Goal: Task Accomplishment & Management: Use online tool/utility

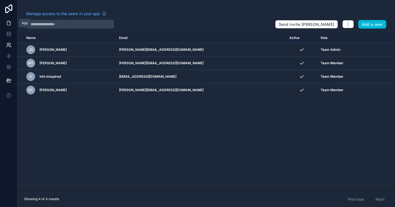
click at [7, 25] on icon at bounding box center [8, 23] width 3 height 4
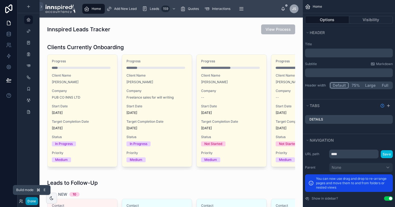
click at [34, 199] on button "Done" at bounding box center [32, 201] width 12 height 8
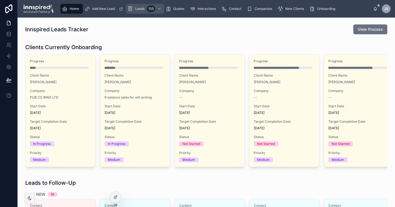
click at [135, 10] on div "Leads 159" at bounding box center [145, 8] width 35 height 9
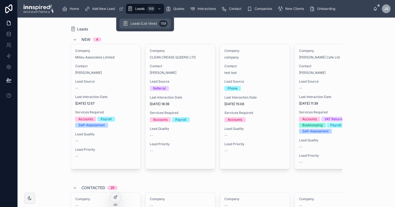
click at [143, 26] on div "Leads (List View) 159" at bounding box center [145, 23] width 45 height 9
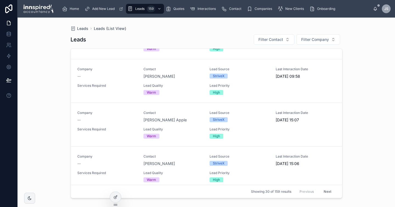
scroll to position [164, 0]
click at [174, 8] on div "Quotes" at bounding box center [176, 8] width 21 height 9
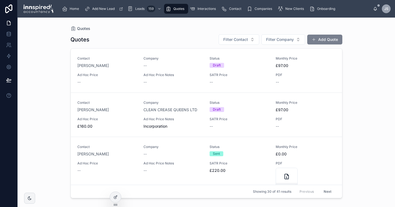
click at [319, 39] on button "Add Quote" at bounding box center [325, 40] width 35 height 10
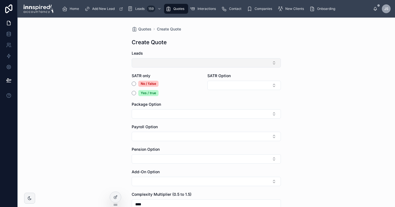
click at [180, 65] on button "Select Button" at bounding box center [206, 62] width 149 height 9
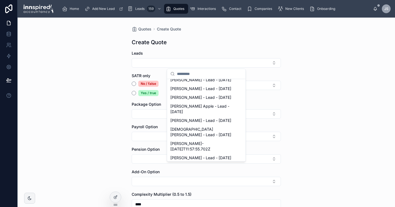
scroll to position [23, 0]
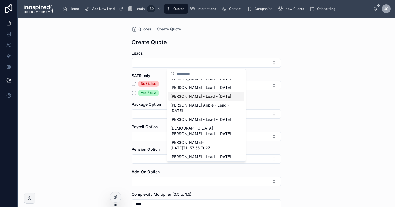
click at [185, 99] on span "[PERSON_NAME] - Lead - [DATE]" at bounding box center [201, 96] width 61 height 5
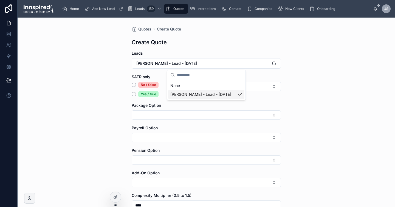
scroll to position [0, 0]
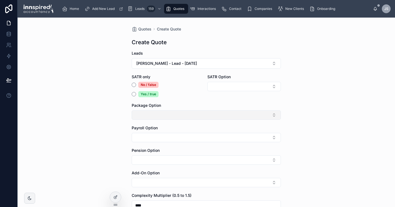
click at [171, 114] on button "Select Button" at bounding box center [206, 114] width 149 height 9
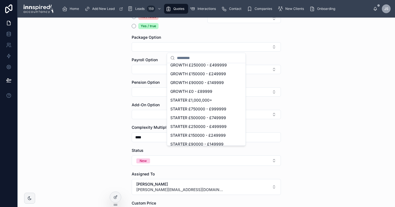
scroll to position [115, 0]
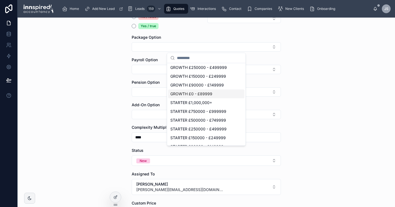
click at [202, 91] on span "GROWTH £0 - £89999" at bounding box center [192, 93] width 42 height 5
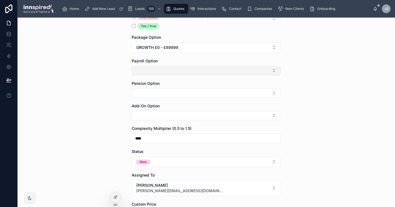
click at [213, 71] on button "Select Button" at bounding box center [206, 70] width 149 height 9
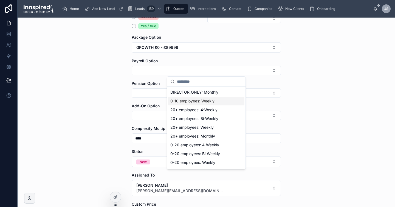
scroll to position [8, 0]
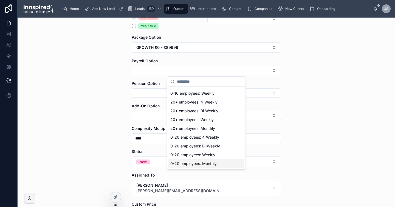
click at [202, 163] on span "0-20 employees: Monthly" at bounding box center [194, 163] width 46 height 5
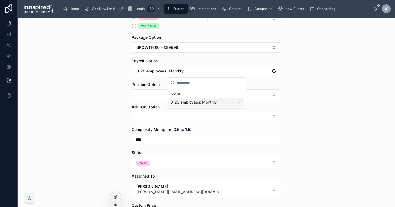
scroll to position [0, 0]
click at [217, 95] on button "Select Button" at bounding box center [206, 94] width 149 height 9
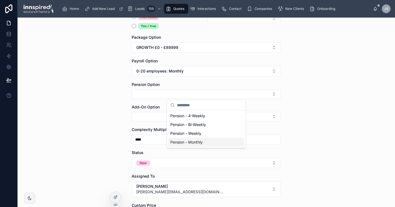
click at [202, 143] on span "Pension - Monthly" at bounding box center [187, 141] width 32 height 5
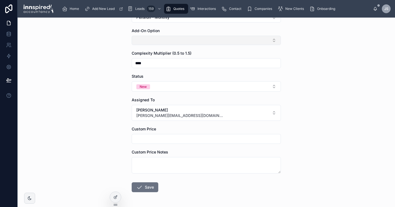
scroll to position [166, 0]
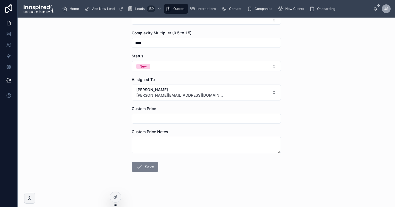
click at [148, 167] on button "Save" at bounding box center [145, 167] width 27 height 10
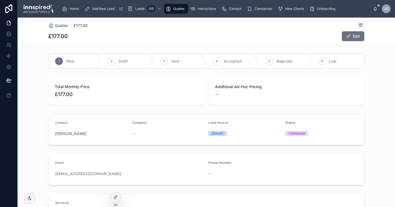
click at [177, 8] on span "Quotes" at bounding box center [179, 9] width 11 height 4
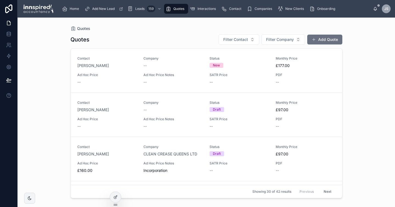
click at [183, 66] on div "--" at bounding box center [174, 65] width 60 height 5
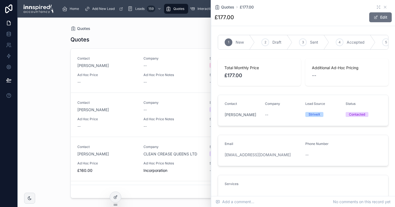
click at [184, 38] on div "Quotes Filter Contact Filter Company Add Quote" at bounding box center [207, 39] width 272 height 11
click at [386, 7] on icon at bounding box center [385, 7] width 2 height 2
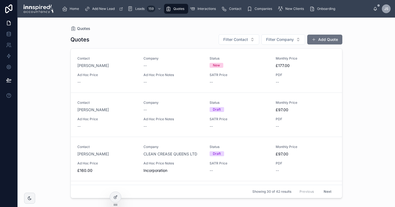
click at [0, 0] on span "Generate Proposal" at bounding box center [0, 0] width 0 height 0
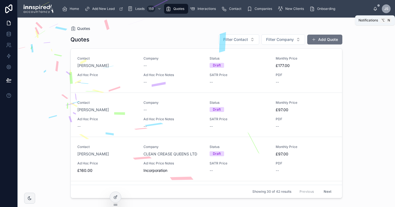
click at [374, 10] on icon at bounding box center [375, 9] width 4 height 4
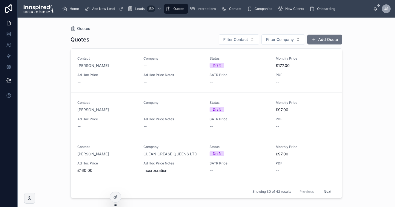
click at [177, 28] on div "Quotes" at bounding box center [207, 28] width 272 height 4
